Goal: Transaction & Acquisition: Purchase product/service

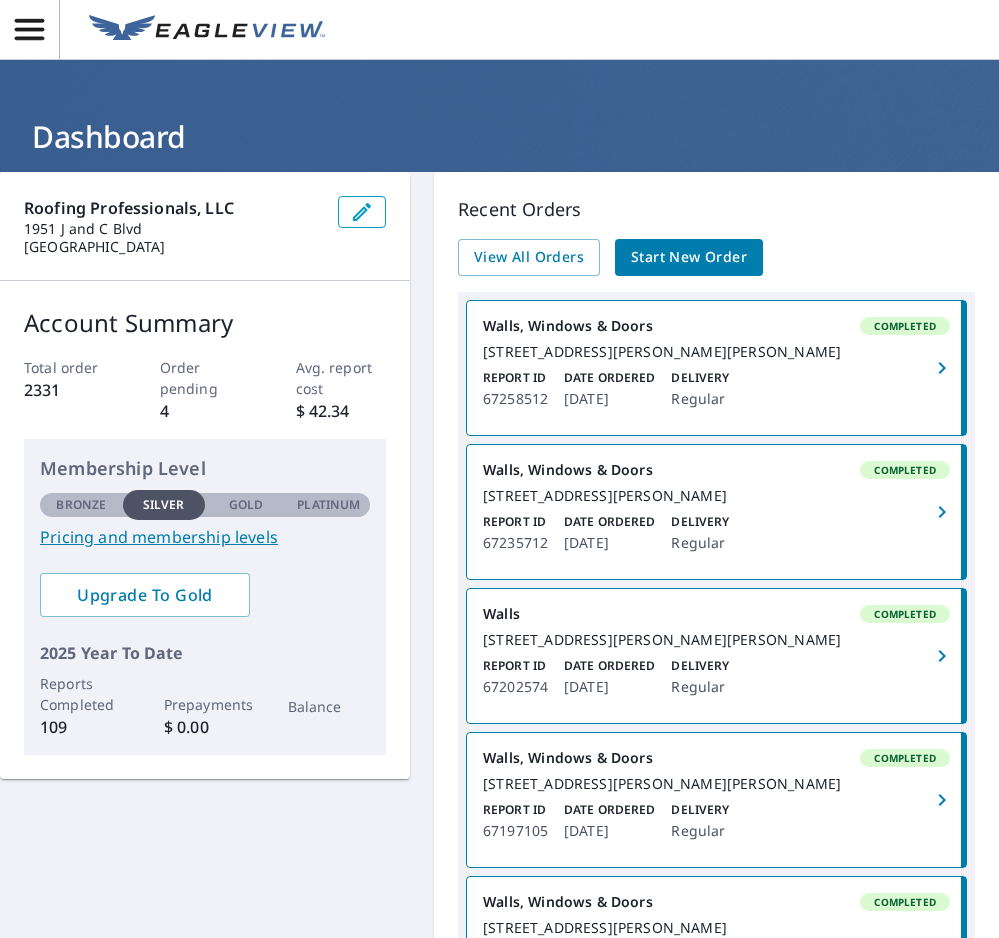
click at [653, 257] on span "Start New Order" at bounding box center [689, 257] width 116 height 25
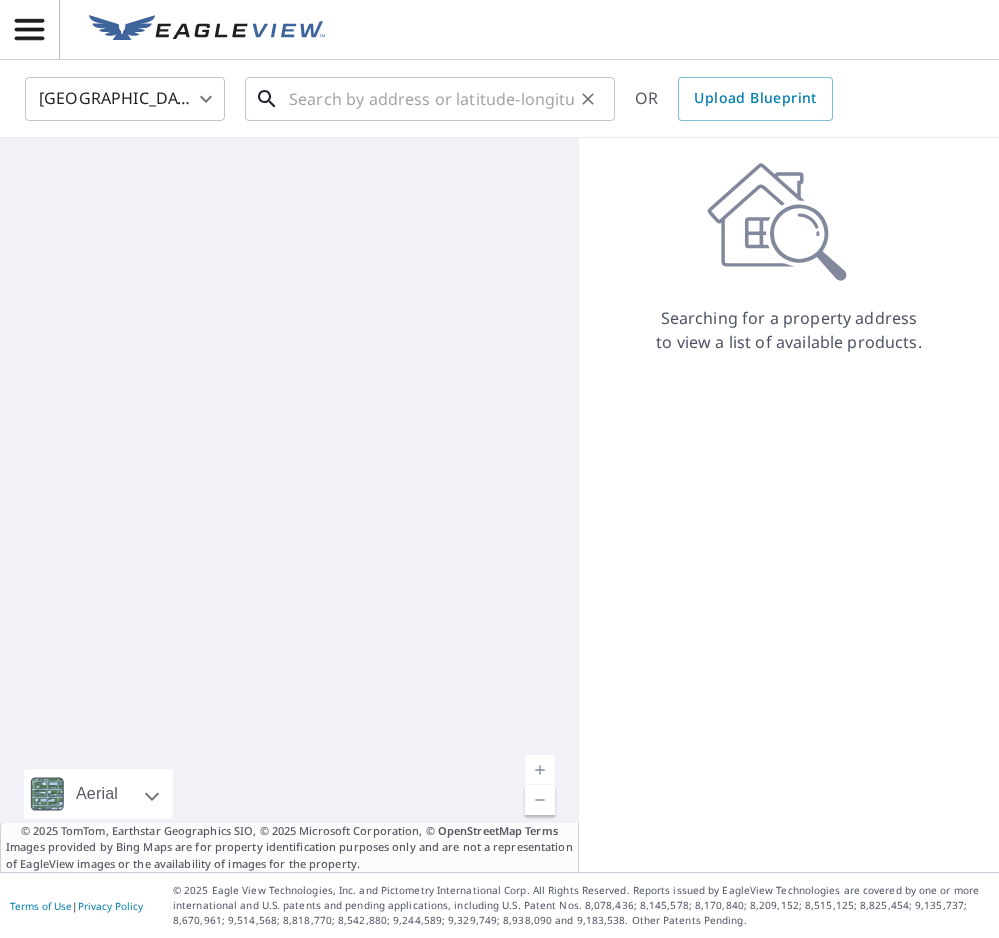
click at [529, 105] on input "text" at bounding box center [431, 99] width 285 height 56
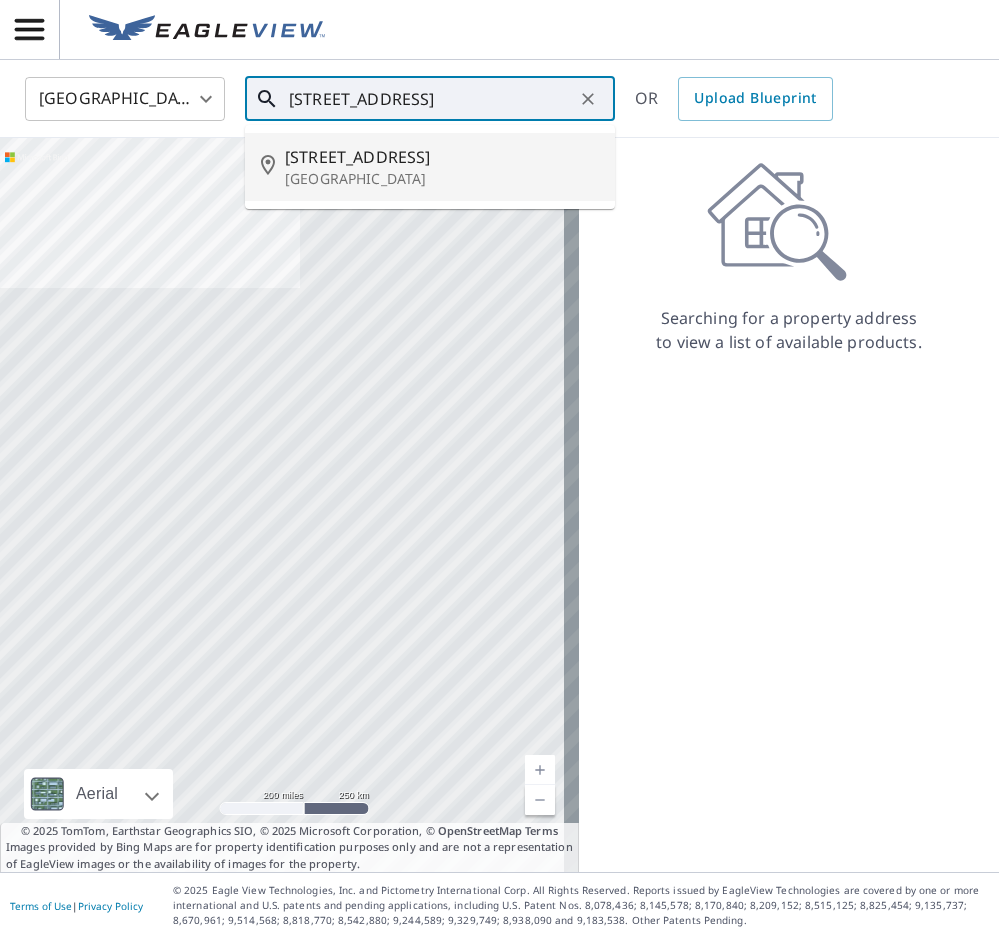
click at [399, 179] on p "[GEOGRAPHIC_DATA]" at bounding box center [442, 179] width 314 height 20
type input "[STREET_ADDRESS]"
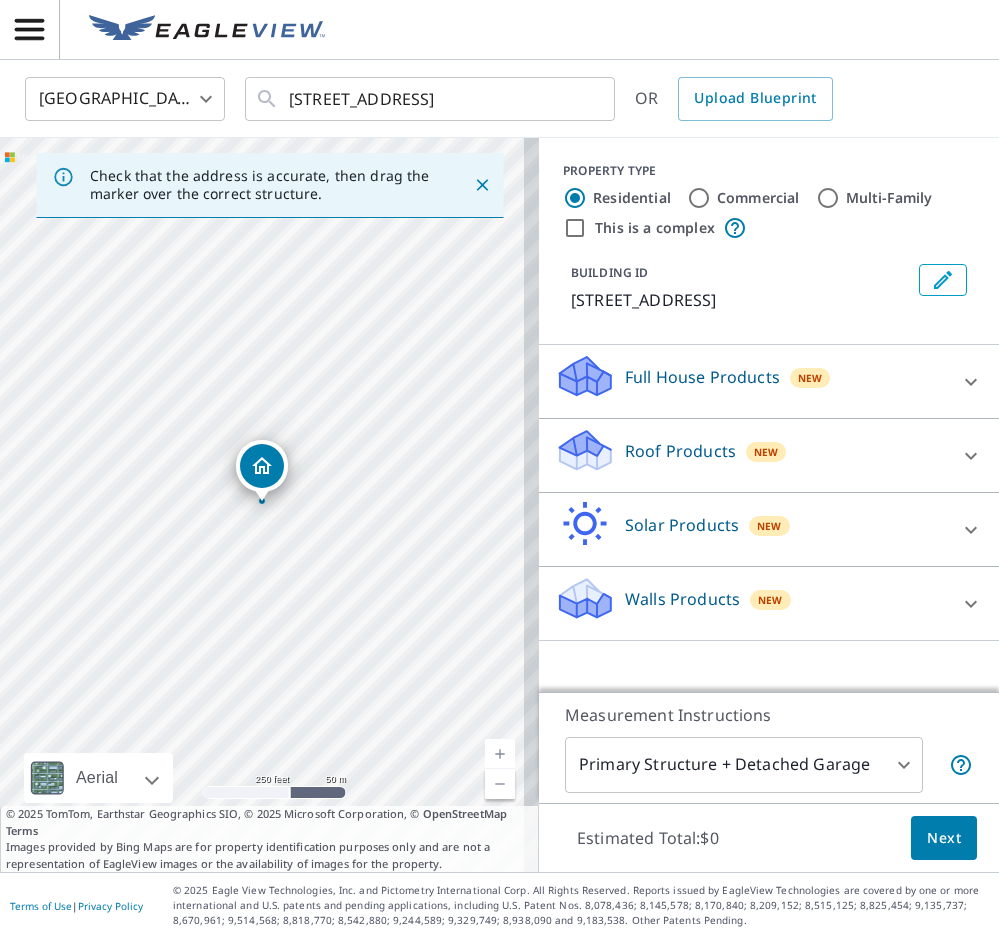
click at [682, 599] on p "Walls Products" at bounding box center [682, 599] width 115 height 24
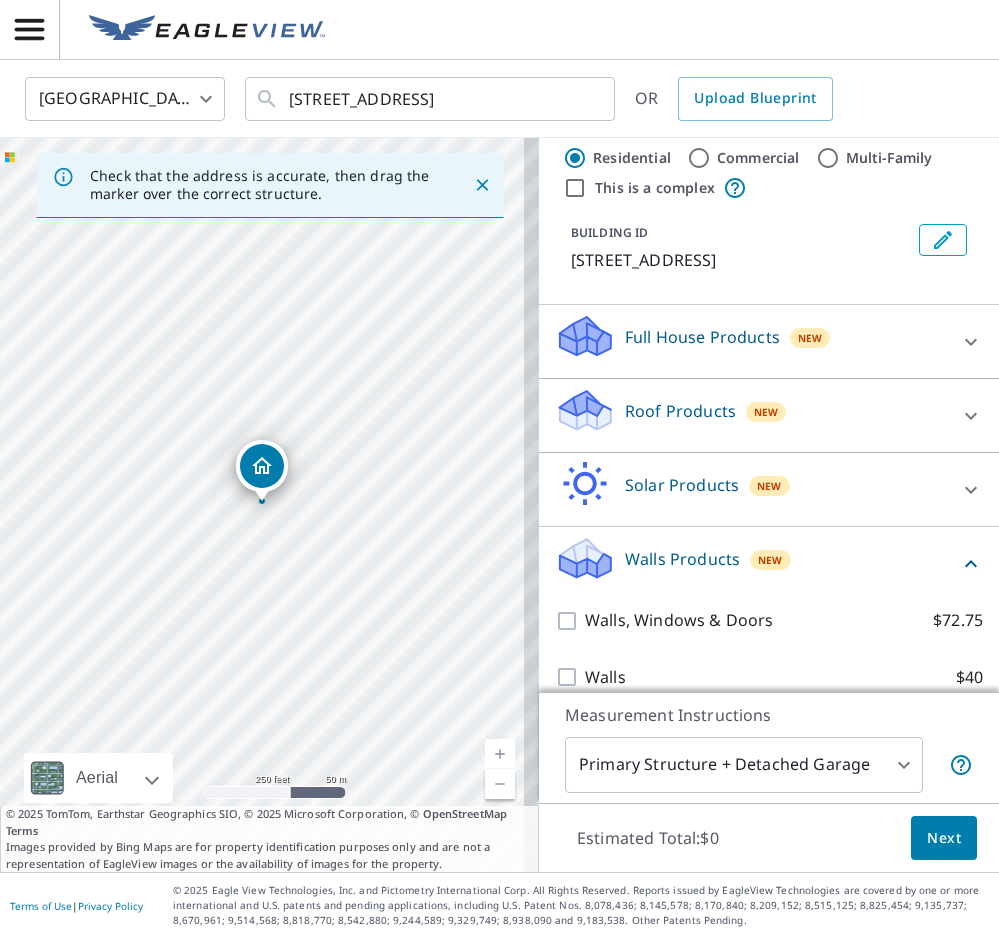
scroll to position [62, 0]
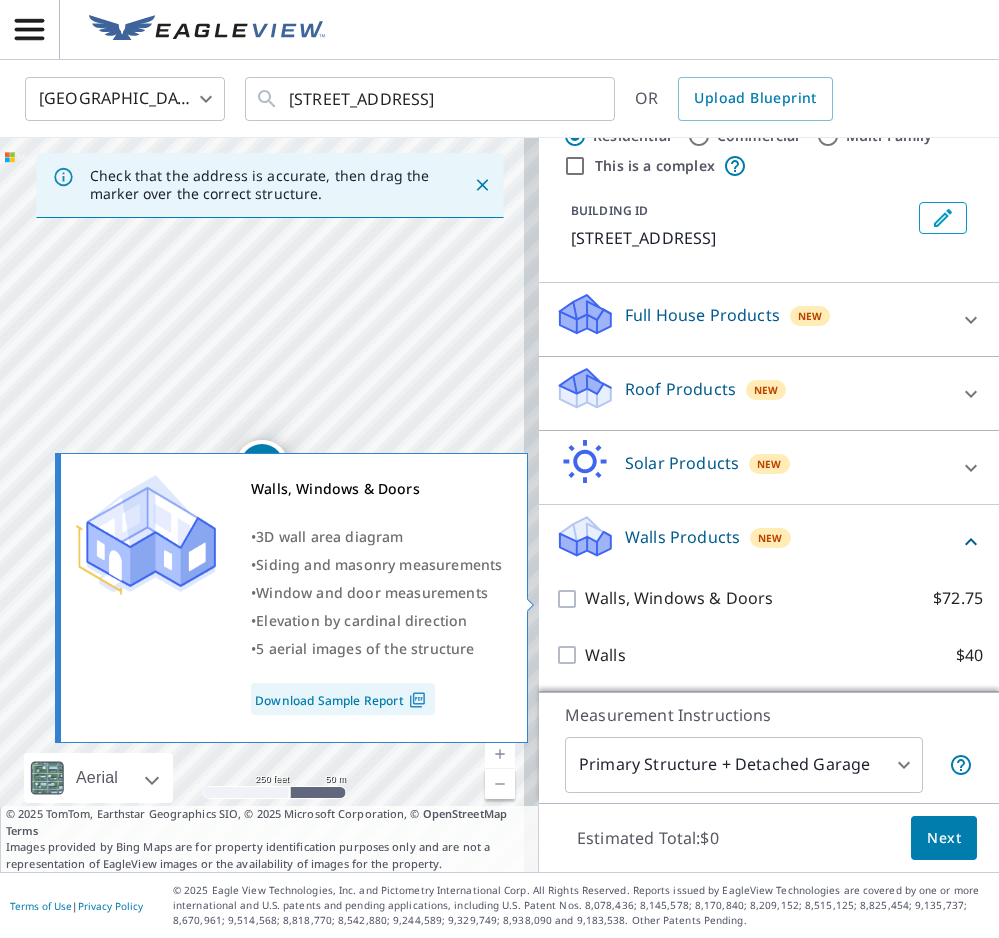
click at [555, 604] on input "Walls, Windows & Doors $72.75" at bounding box center [570, 599] width 30 height 24
checkbox input "true"
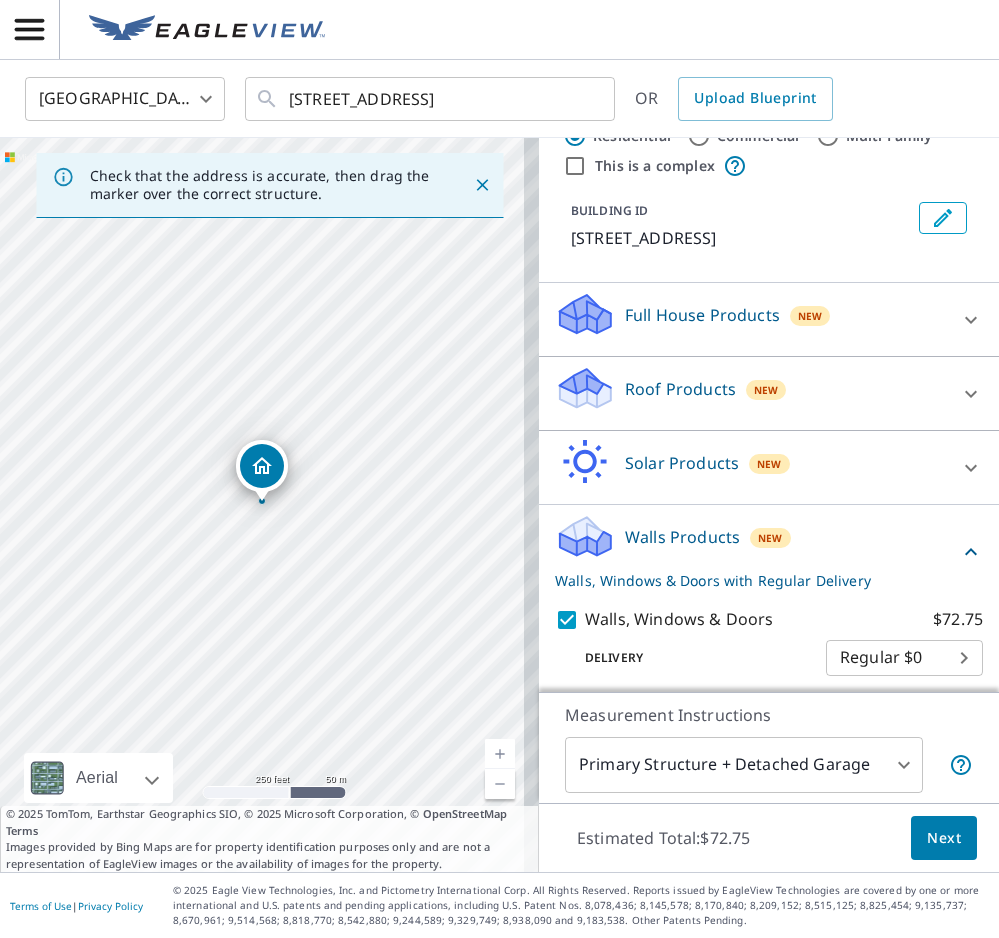
click at [927, 833] on span "Next" at bounding box center [944, 838] width 34 height 25
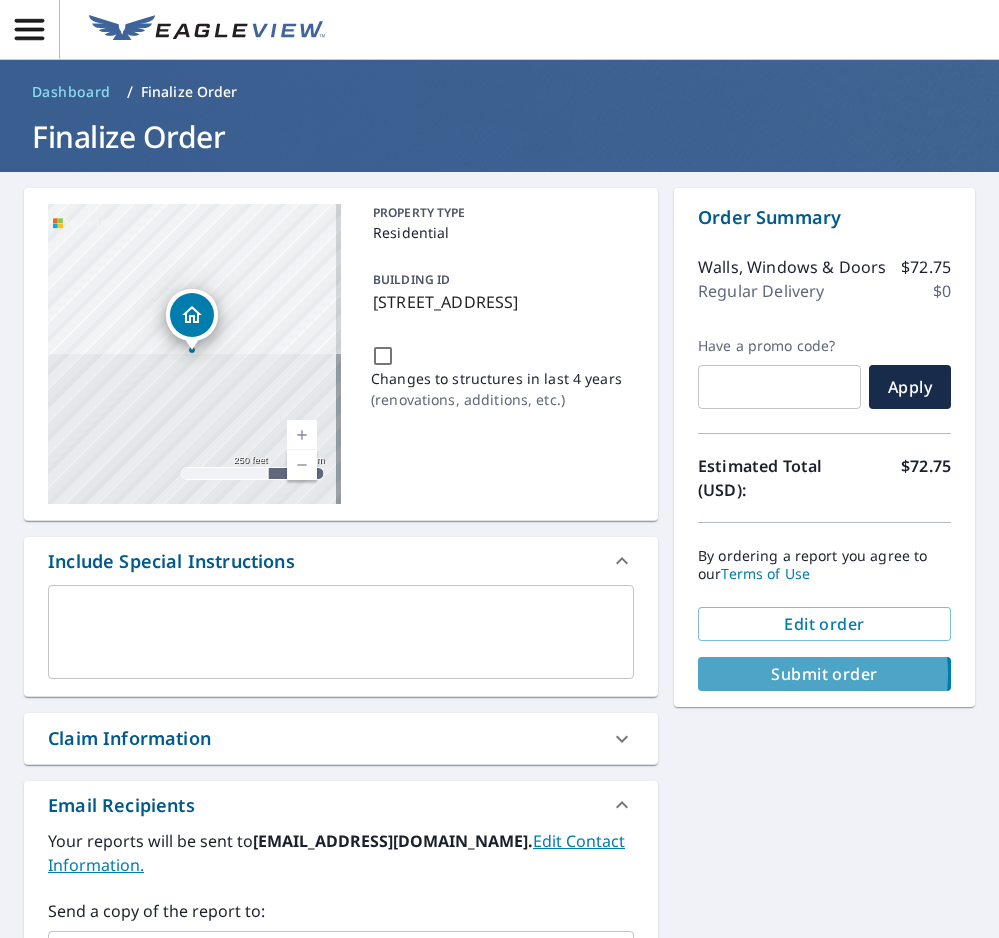
click at [775, 674] on span "Submit order" at bounding box center [824, 674] width 221 height 22
checkbox input "true"
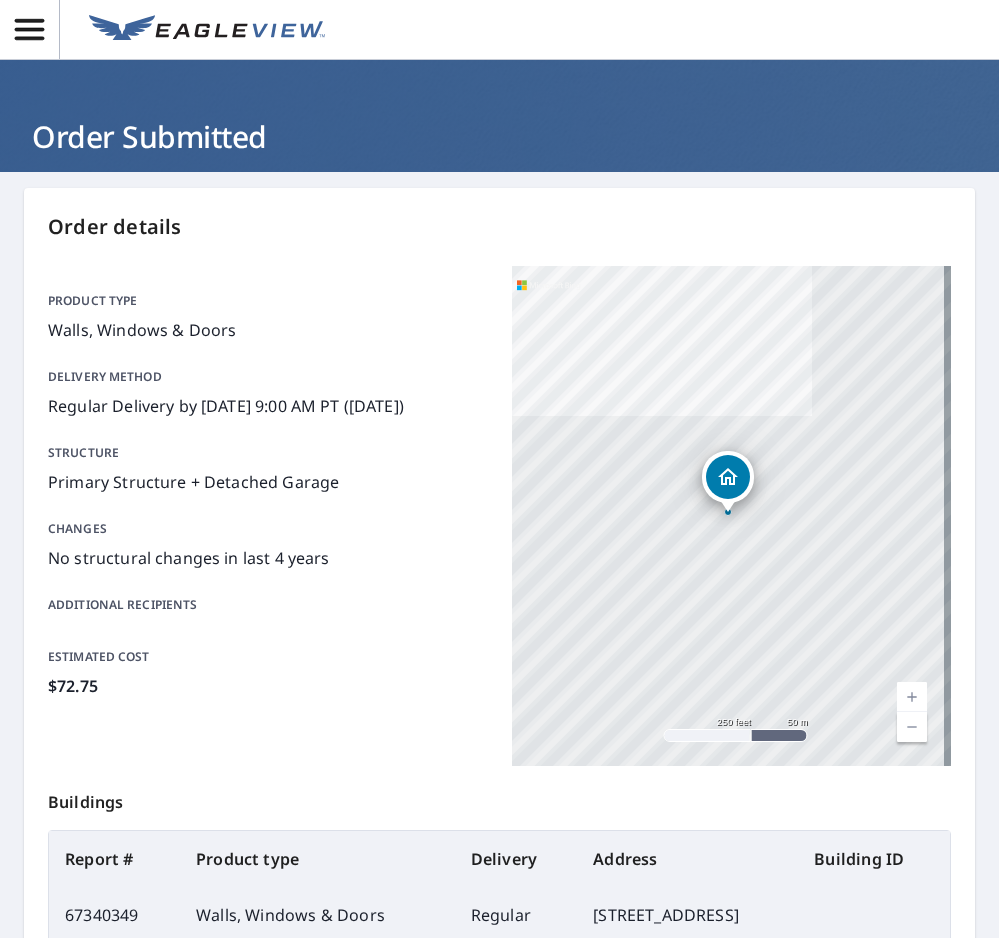
click at [35, 23] on icon "button" at bounding box center [29, 29] width 35 height 35
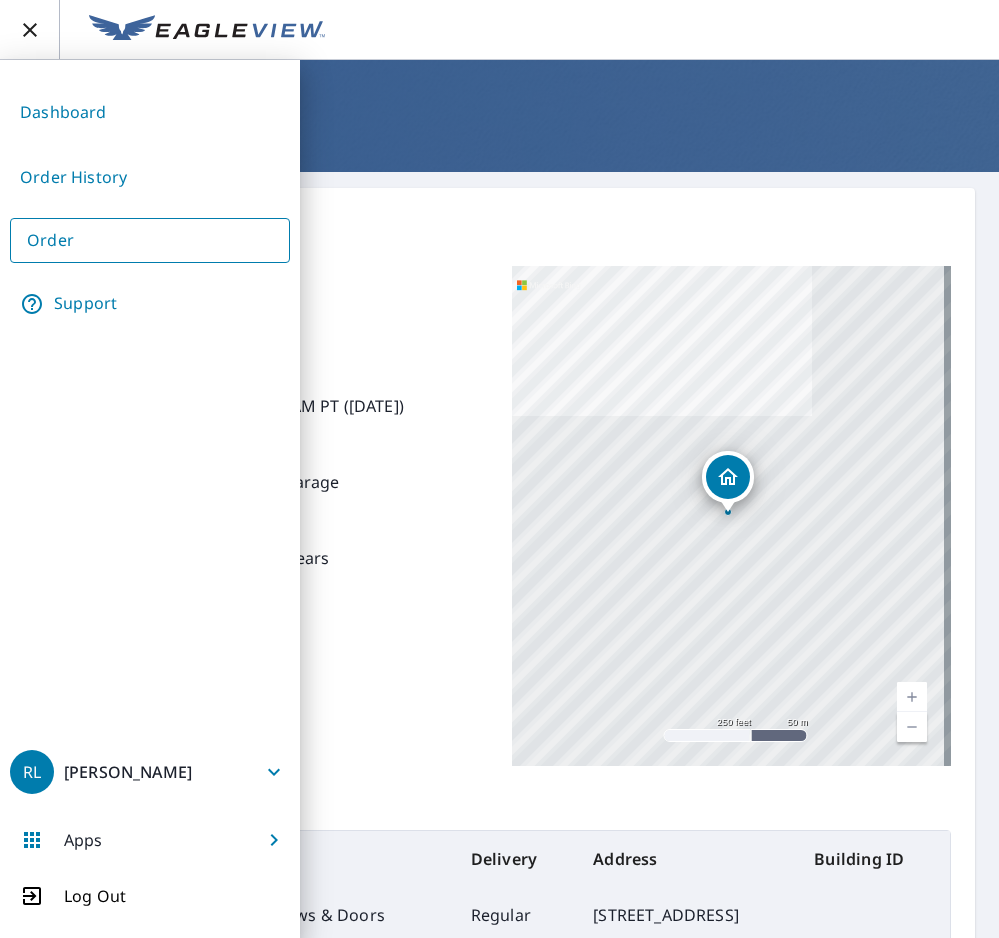
click at [105, 122] on link "Dashboard" at bounding box center [150, 112] width 280 height 49
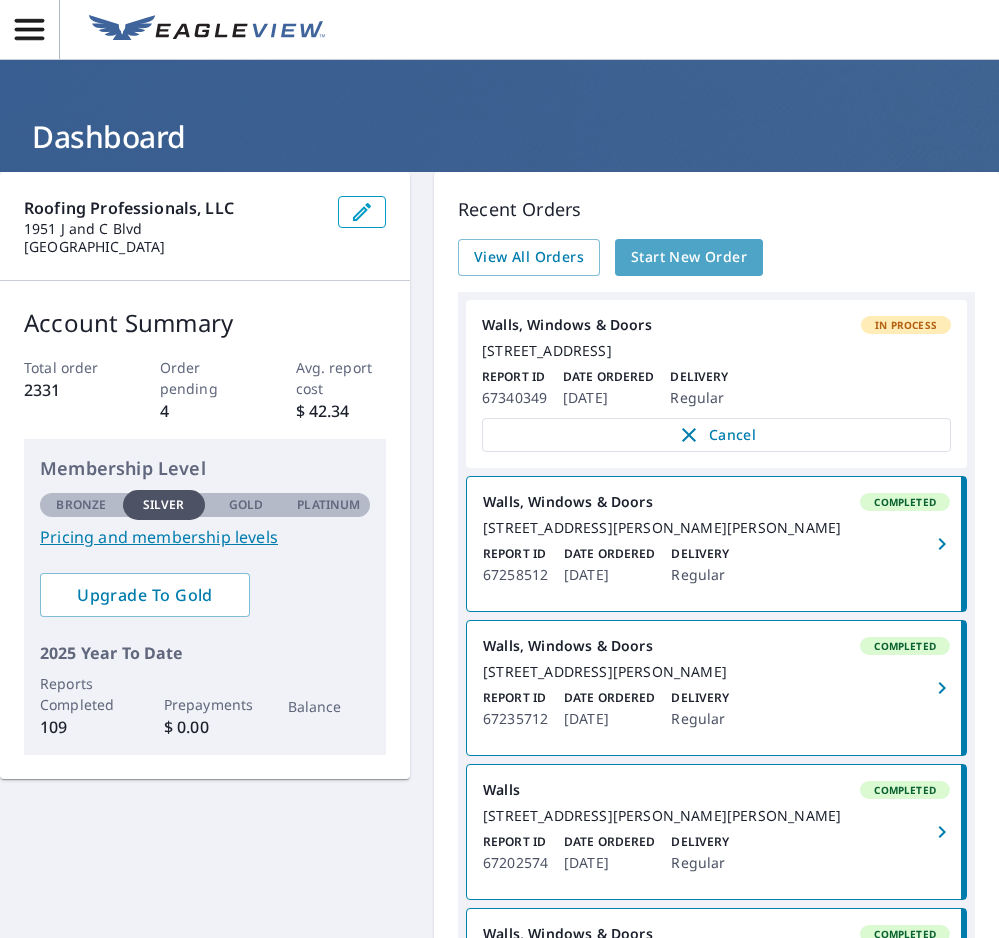
click at [712, 266] on span "Start New Order" at bounding box center [689, 257] width 116 height 25
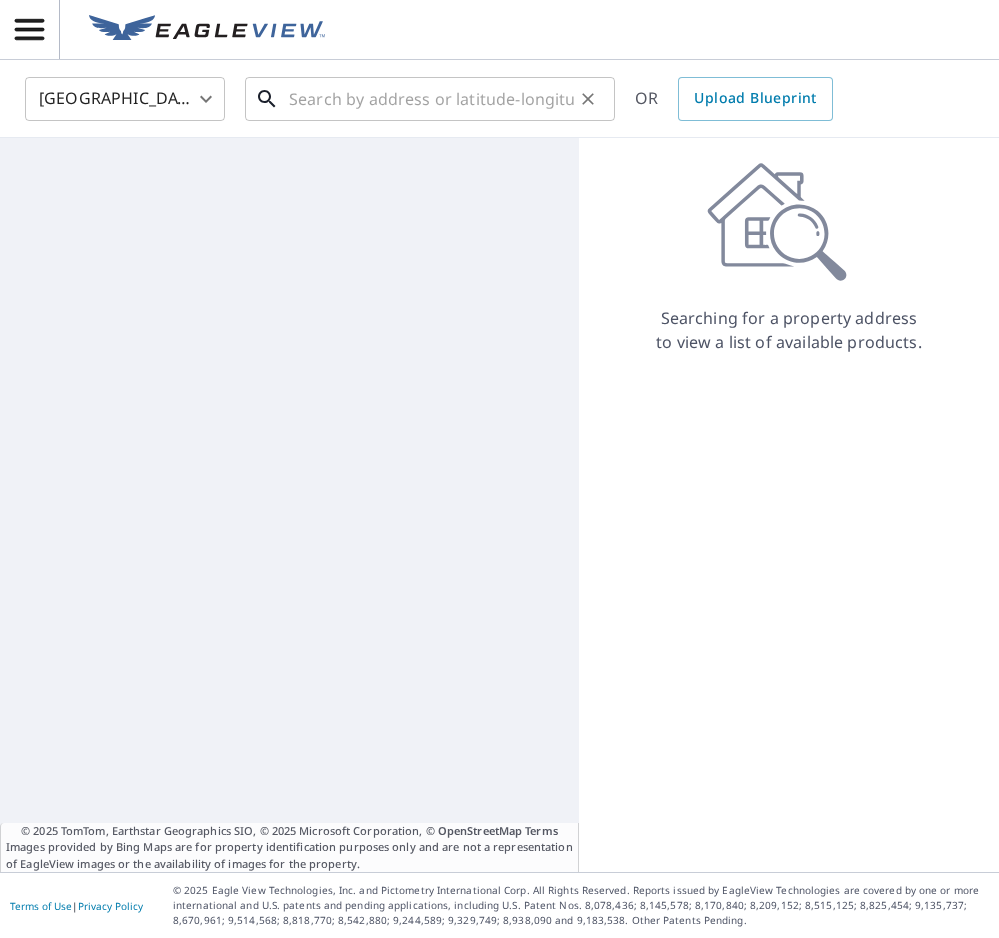
click at [355, 98] on input "text" at bounding box center [431, 99] width 285 height 56
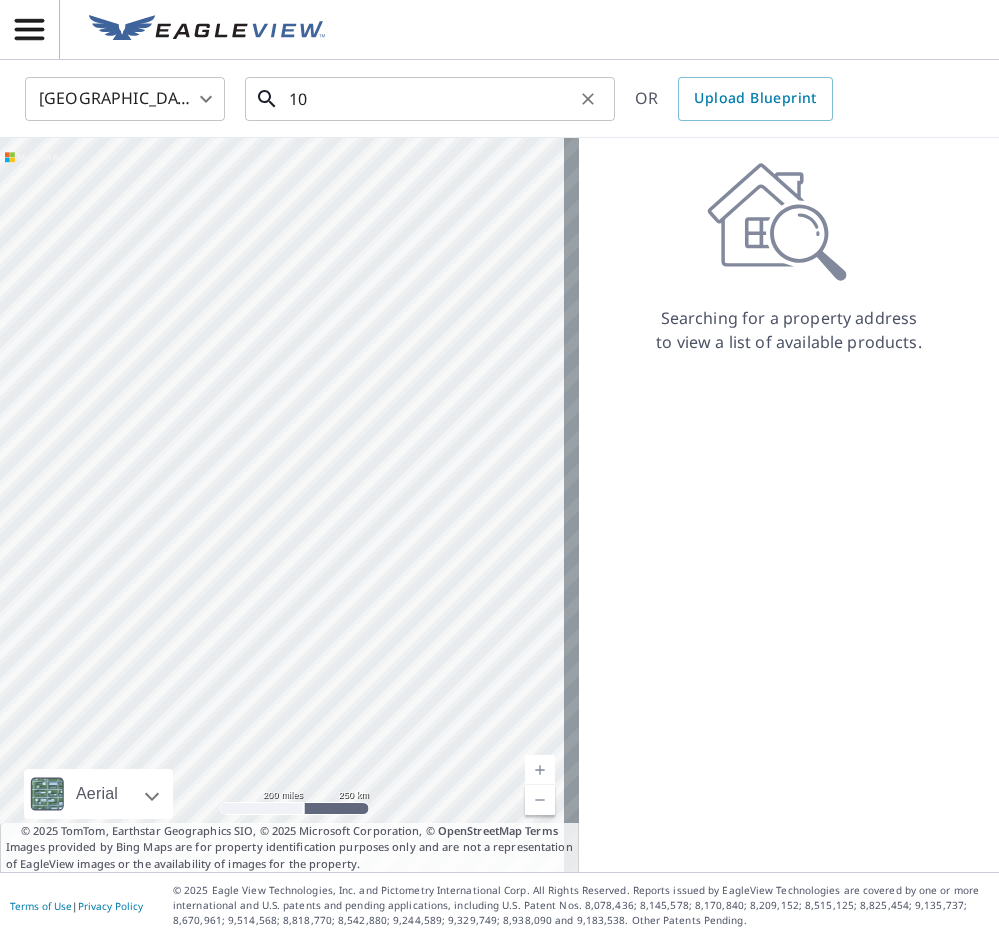
click at [527, 101] on input "10" at bounding box center [431, 99] width 285 height 56
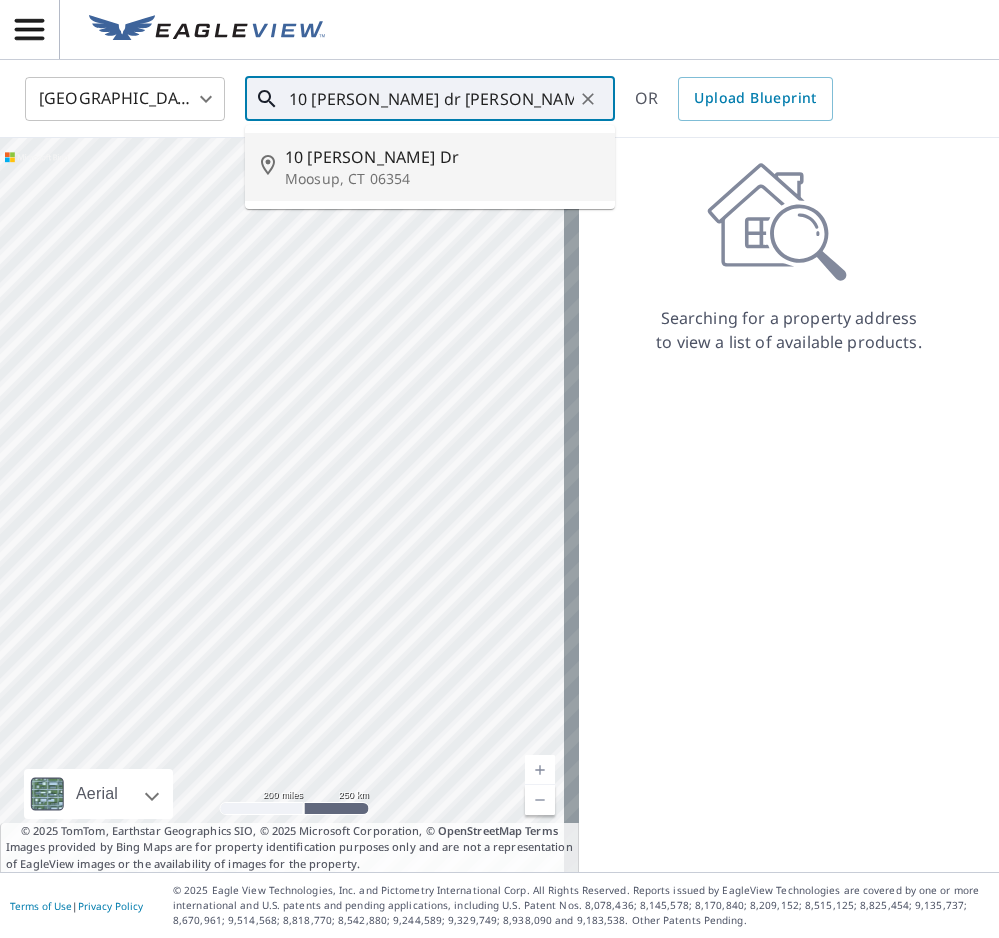
click at [357, 169] on p "Moosup, CT 06354" at bounding box center [442, 179] width 314 height 20
type input "[STREET_ADDRESS][PERSON_NAME][PERSON_NAME]"
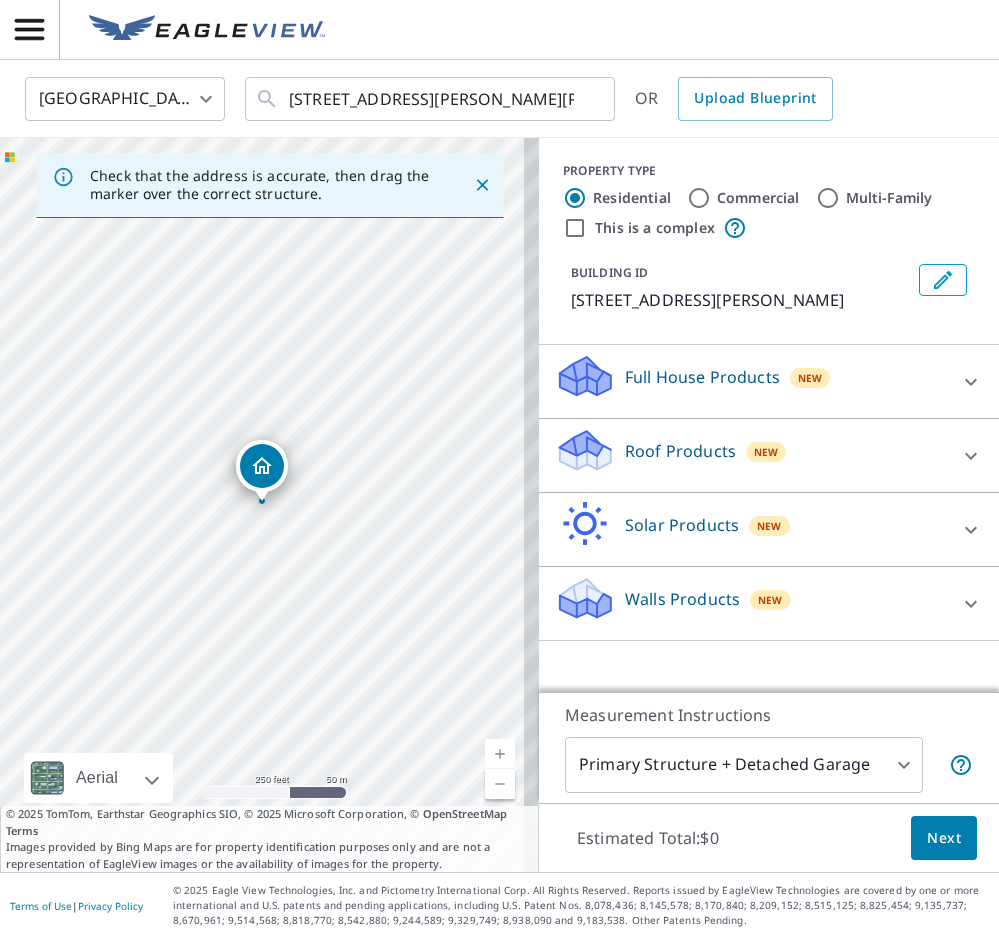
click at [625, 599] on p "Walls Products" at bounding box center [682, 599] width 115 height 24
click at [752, 645] on div "Walls, Windows & Doors $72.75" at bounding box center [769, 660] width 428 height 57
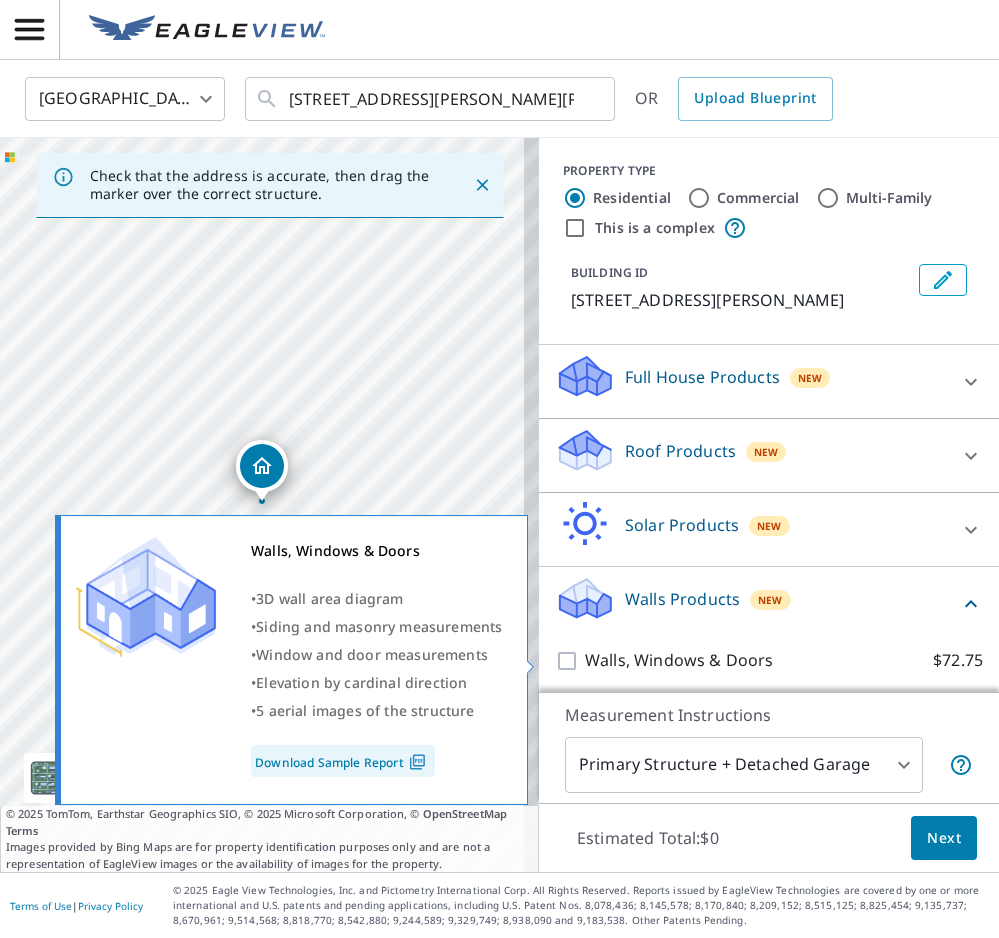
click at [740, 662] on p "Walls, Windows & Doors" at bounding box center [679, 660] width 188 height 25
click at [585, 662] on input "Walls, Windows & Doors $72.75" at bounding box center [570, 661] width 30 height 24
checkbox input "true"
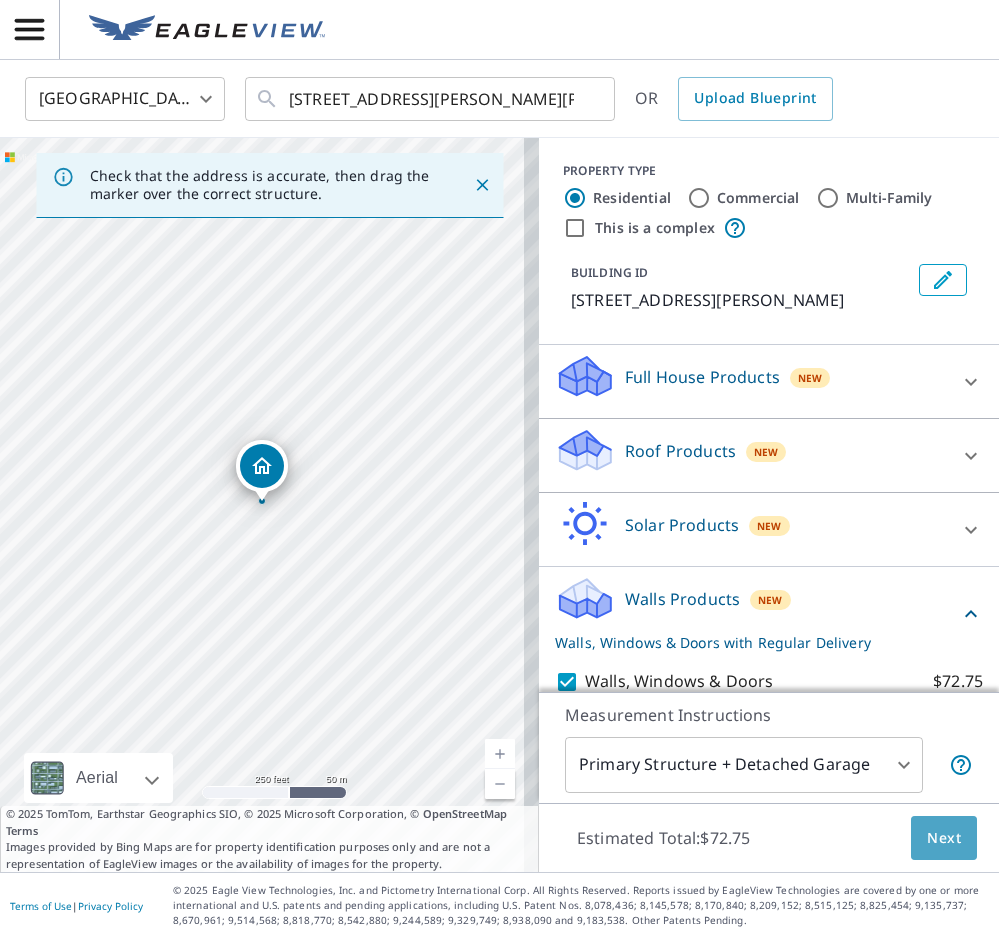
click at [943, 841] on span "Next" at bounding box center [944, 838] width 34 height 25
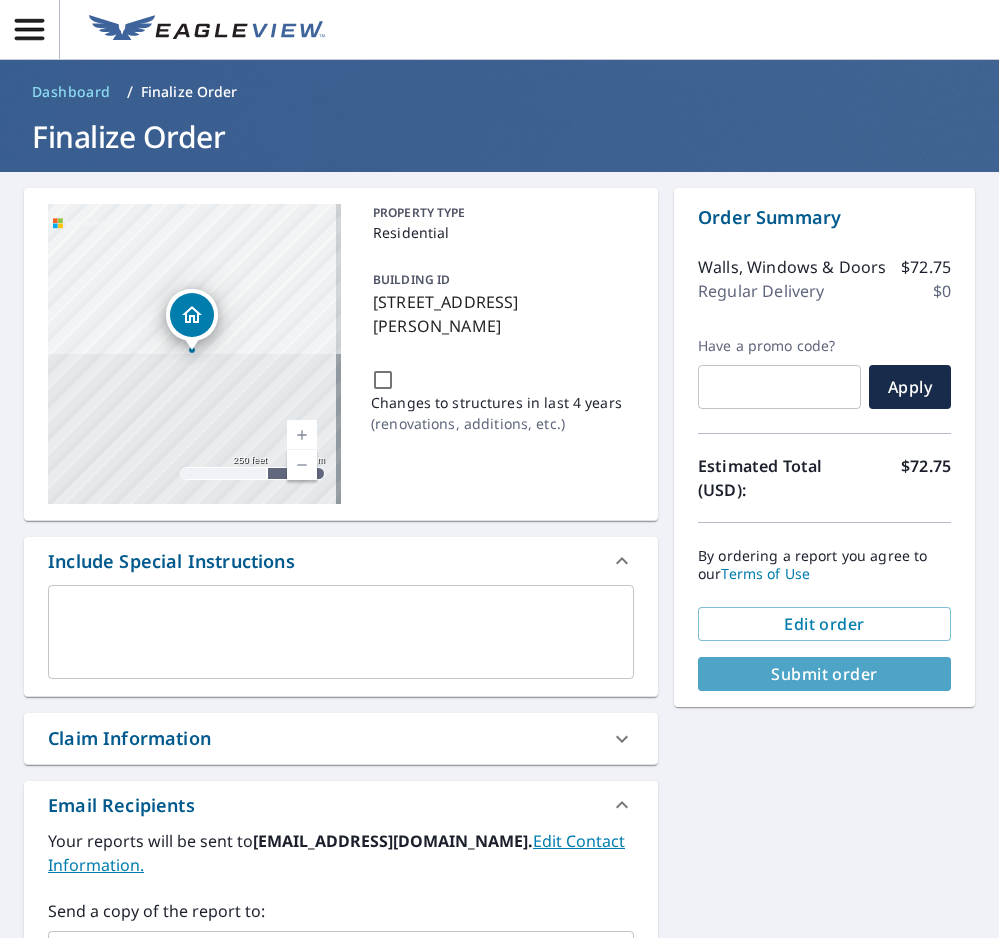
click at [902, 666] on span "Submit order" at bounding box center [824, 674] width 221 height 22
checkbox input "true"
